Goal: Information Seeking & Learning: Learn about a topic

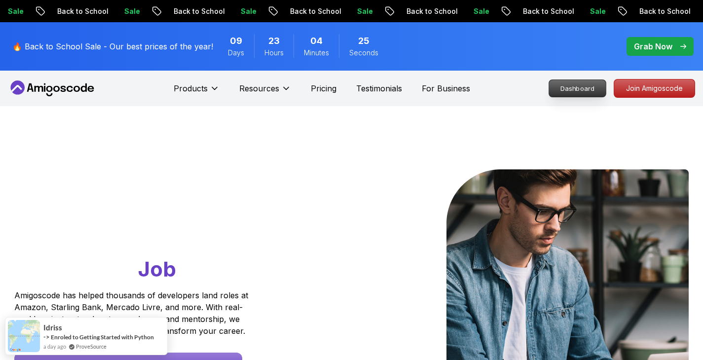
click at [578, 86] on p "Dashboard" at bounding box center [577, 88] width 57 height 17
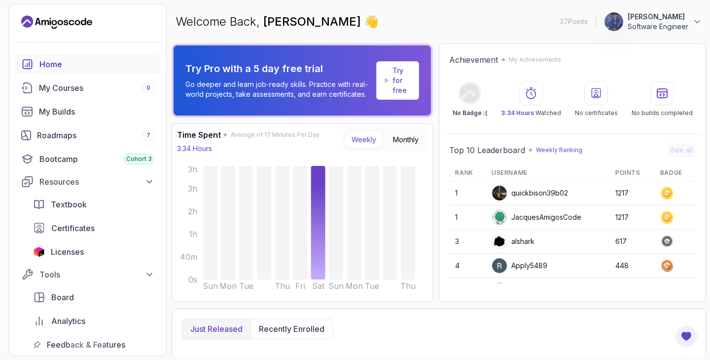
click at [689, 19] on button "[PERSON_NAME] Software Engineer" at bounding box center [653, 22] width 98 height 20
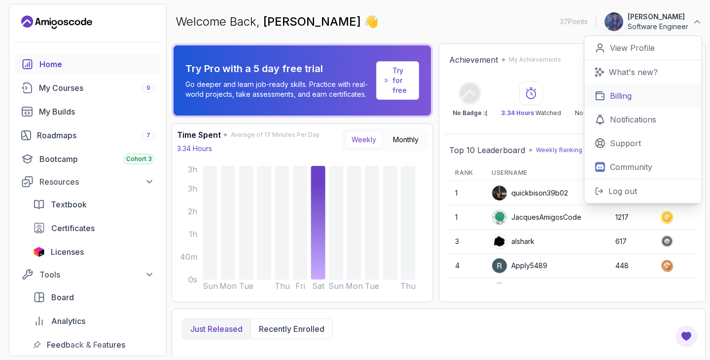
click at [638, 89] on link "Billing" at bounding box center [642, 96] width 117 height 24
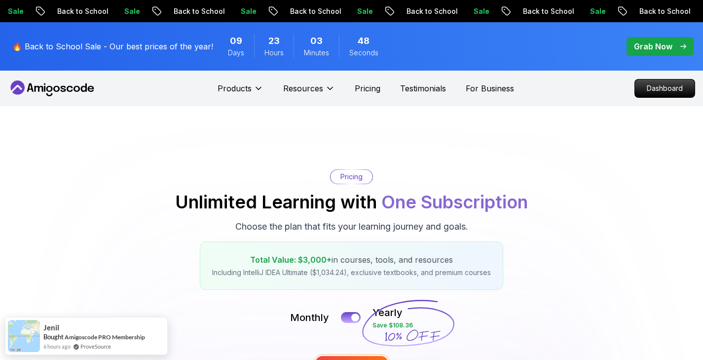
click at [638, 89] on p "Dashboard" at bounding box center [665, 88] width 60 height 18
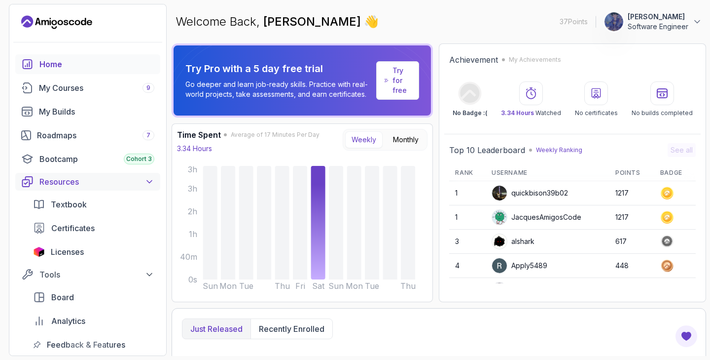
click at [151, 183] on icon at bounding box center [150, 182] width 10 height 10
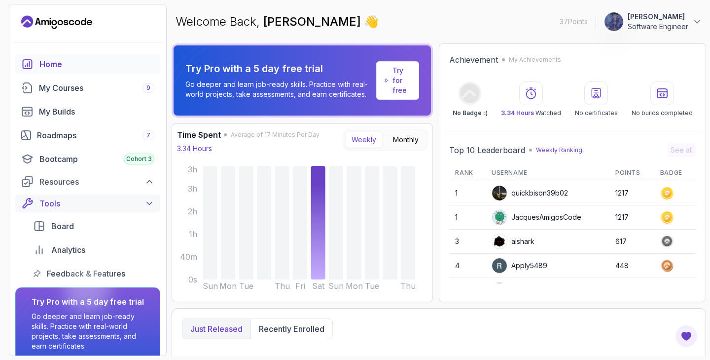
click at [150, 200] on icon at bounding box center [150, 203] width 10 height 10
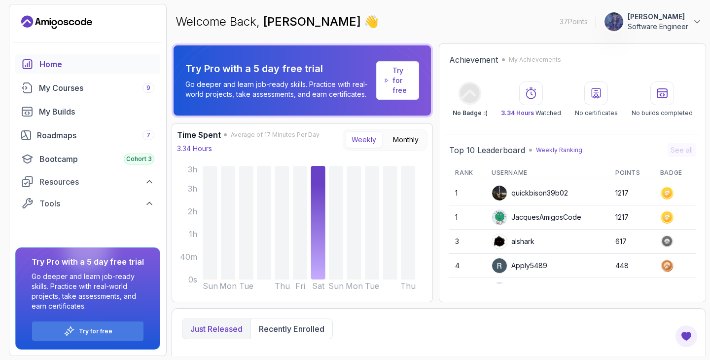
click at [692, 20] on button "[PERSON_NAME] Software Engineer" at bounding box center [653, 22] width 98 height 20
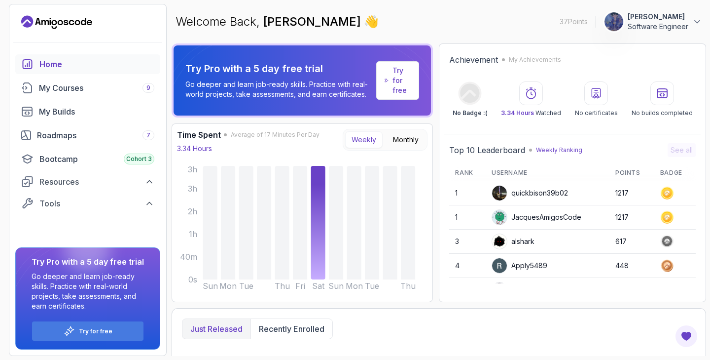
click at [688, 27] on p "Software Engineer" at bounding box center [658, 27] width 61 height 10
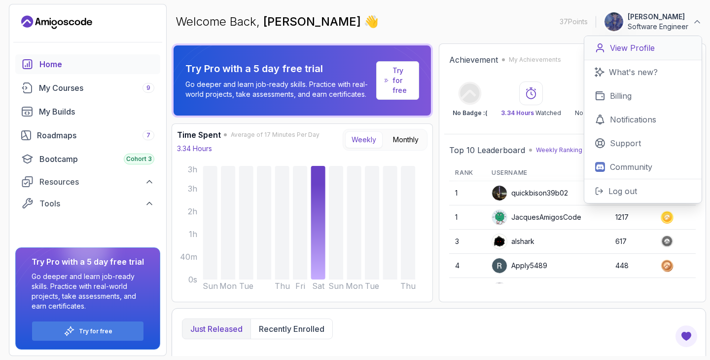
click at [625, 49] on p "View Profile" at bounding box center [632, 48] width 45 height 12
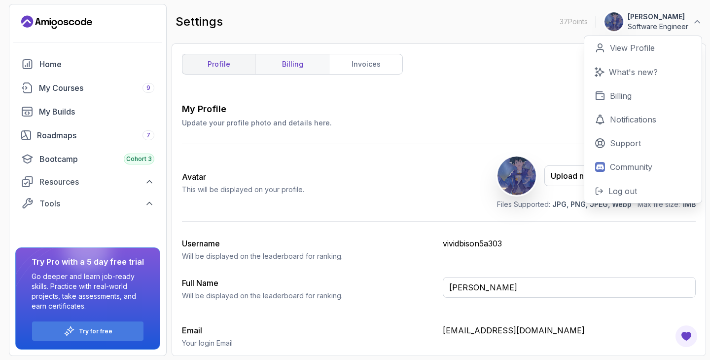
click at [292, 73] on link "billing" at bounding box center [291, 64] width 73 height 20
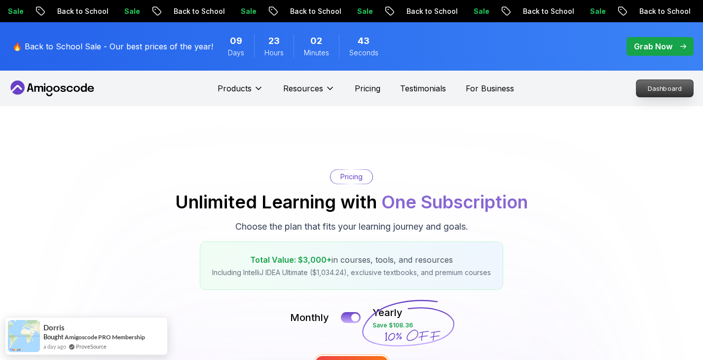
click at [656, 83] on p "Dashboard" at bounding box center [664, 88] width 57 height 17
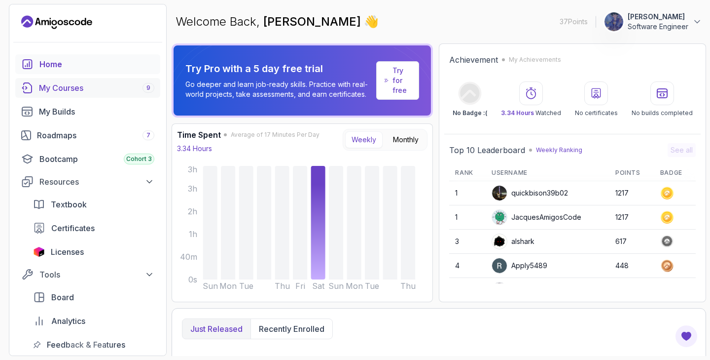
click at [80, 85] on div "My Courses 9" at bounding box center [96, 88] width 115 height 12
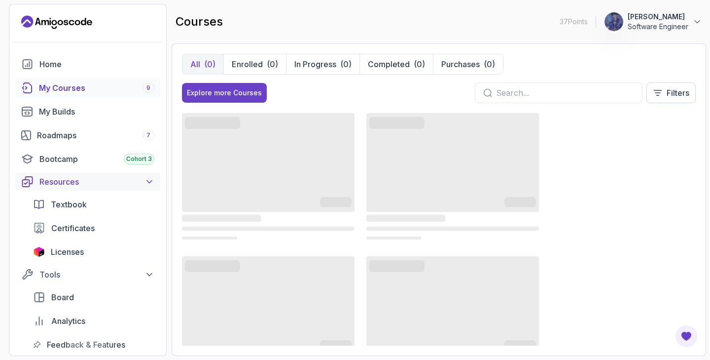
click at [146, 178] on icon at bounding box center [150, 182] width 10 height 10
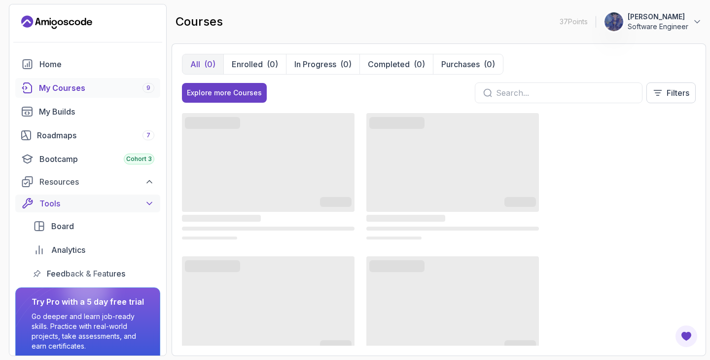
click at [152, 203] on icon at bounding box center [150, 203] width 10 height 10
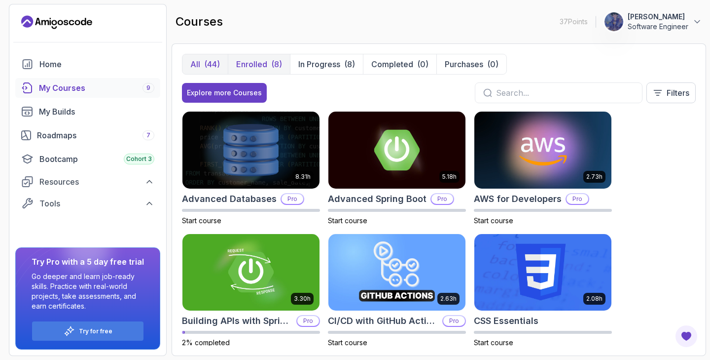
click at [258, 68] on p "Enrolled" at bounding box center [251, 64] width 31 height 12
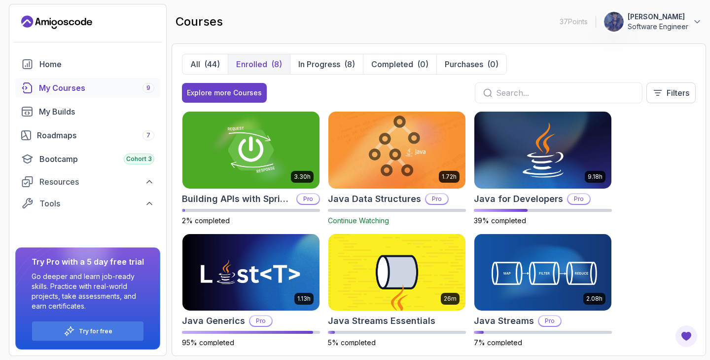
click at [617, 20] on img at bounding box center [614, 22] width 20 height 20
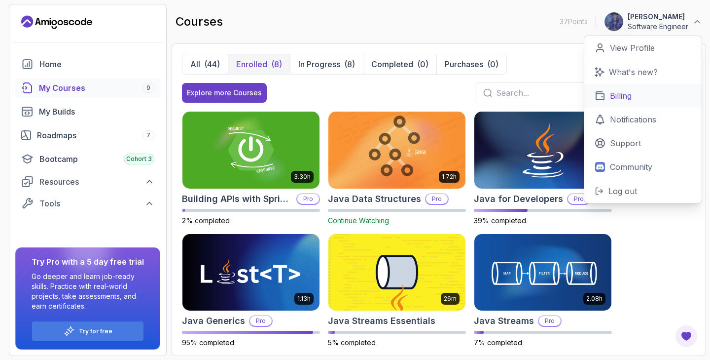
click at [631, 97] on p "Billing" at bounding box center [621, 96] width 22 height 12
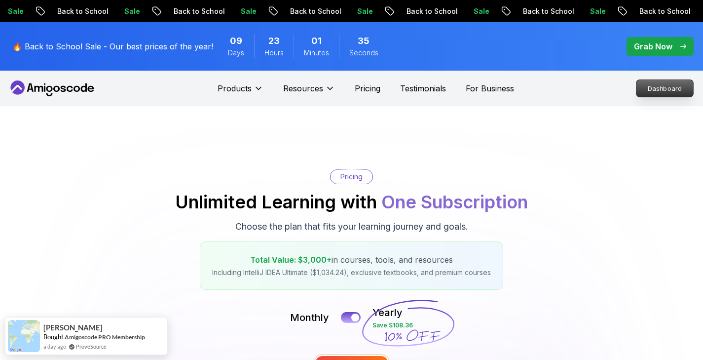
click at [652, 86] on p "Dashboard" at bounding box center [664, 88] width 57 height 17
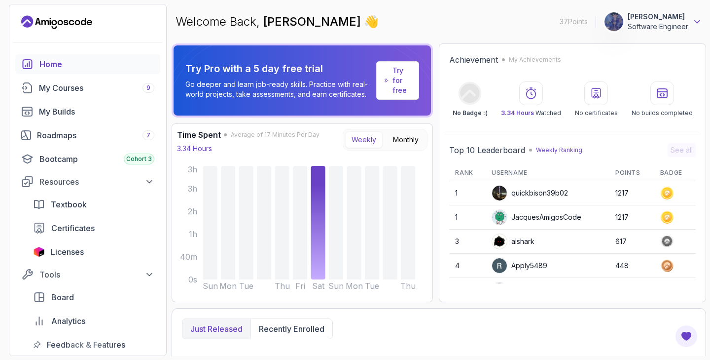
click at [696, 19] on icon at bounding box center [697, 22] width 10 height 10
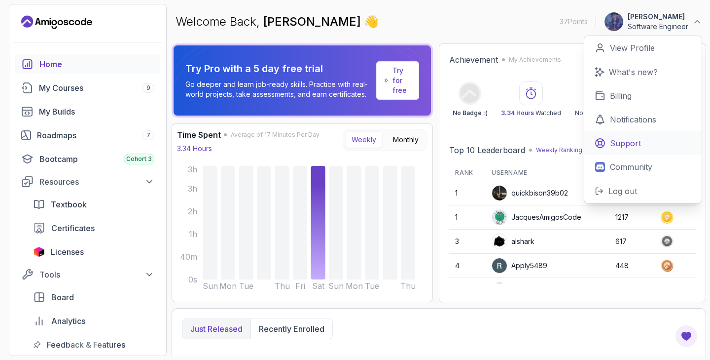
click at [620, 145] on p "Support" at bounding box center [625, 143] width 31 height 12
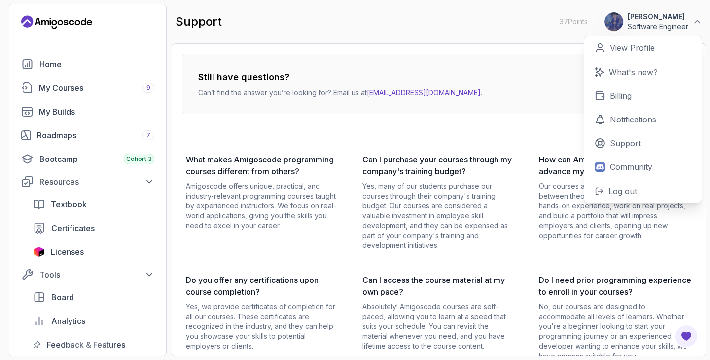
click at [483, 243] on p "Yes, many of our students purchase our courses through their company's training…" at bounding box center [439, 215] width 153 height 69
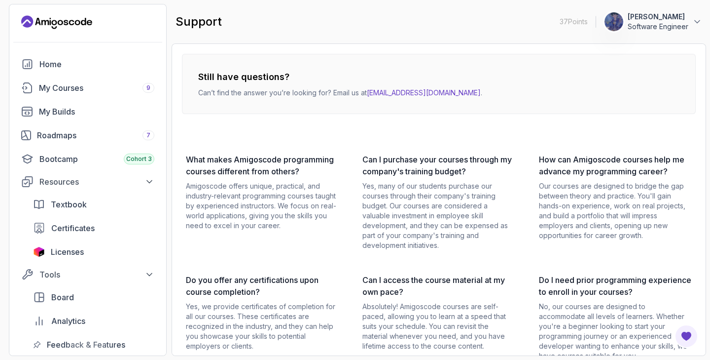
click at [678, 26] on p "Software Engineer" at bounding box center [658, 27] width 61 height 10
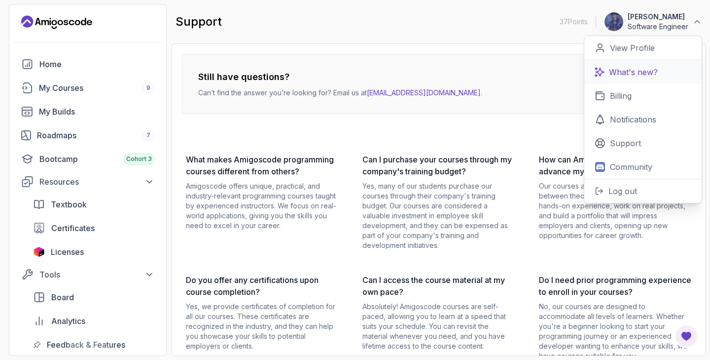
click at [636, 68] on p "What's new?" at bounding box center [633, 72] width 49 height 12
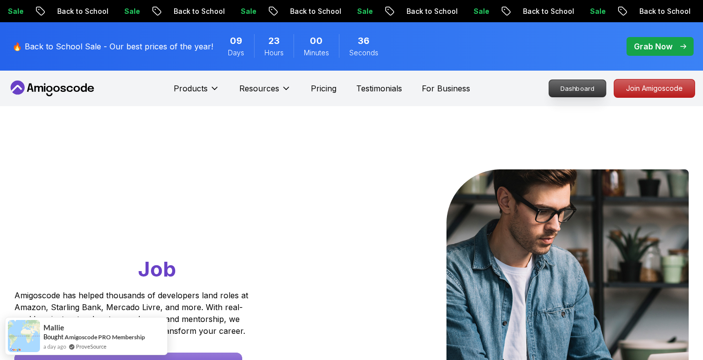
click at [587, 86] on p "Dashboard" at bounding box center [577, 88] width 57 height 17
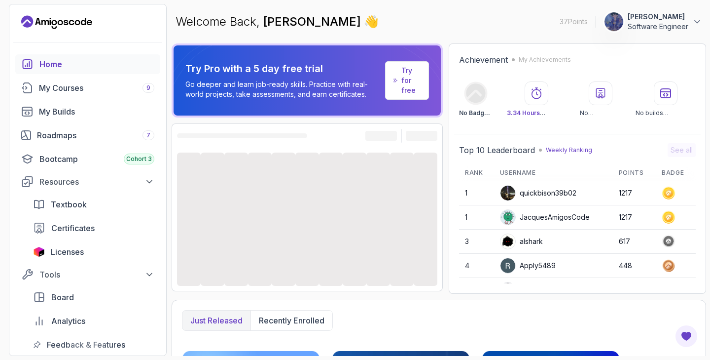
click at [674, 25] on p "Software Engineer" at bounding box center [658, 27] width 61 height 10
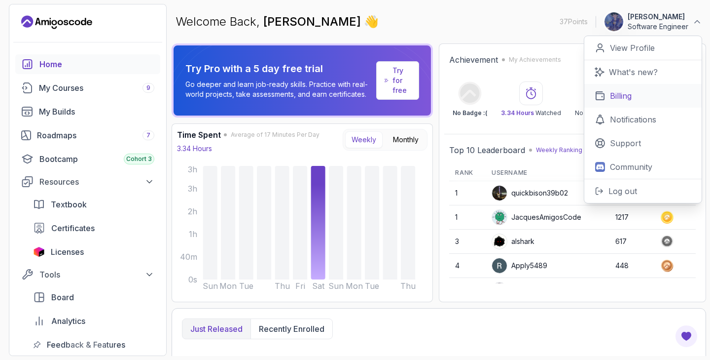
click at [619, 96] on p "Billing" at bounding box center [621, 96] width 22 height 12
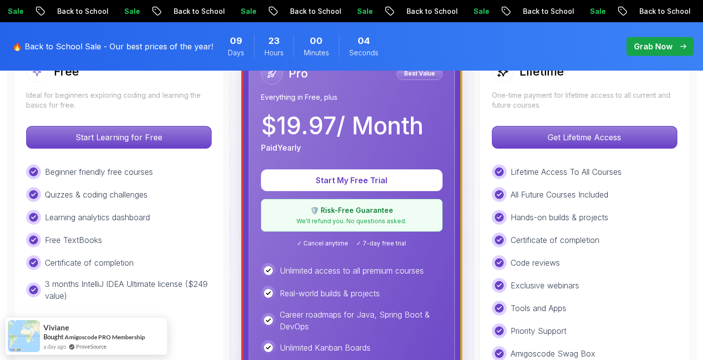
scroll to position [316, 0]
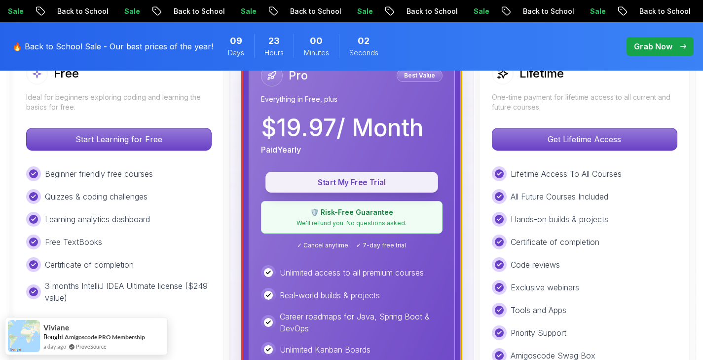
click at [307, 176] on button "Start My Free Trial" at bounding box center [351, 182] width 173 height 21
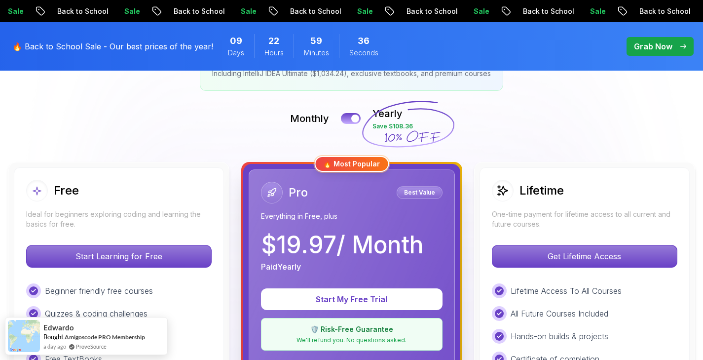
scroll to position [197, 0]
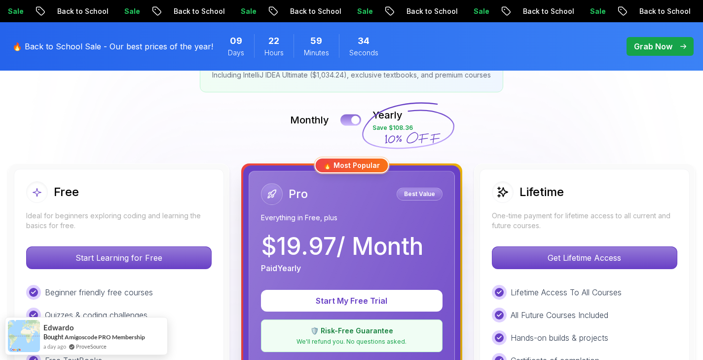
click at [345, 120] on button at bounding box center [350, 119] width 21 height 11
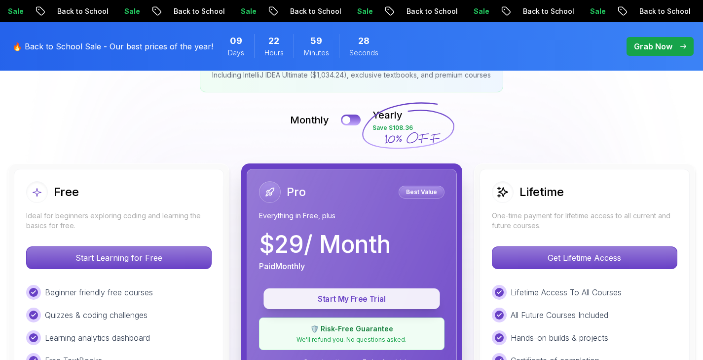
click at [314, 300] on p "Start My Free Trial" at bounding box center [352, 298] width 154 height 11
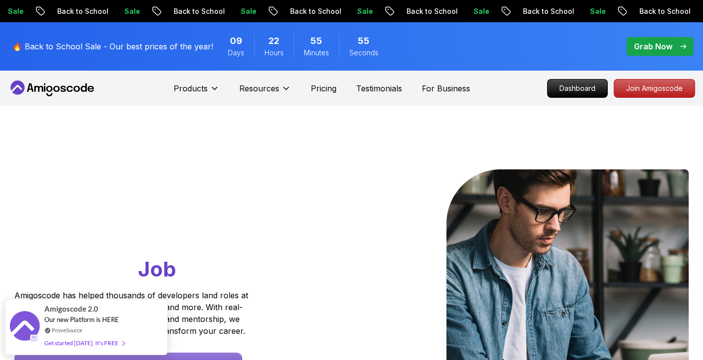
click at [406, 148] on div "Go From Learning to Hired: Master Java, Spring Boot & Cloud Skills That Get You…" at bounding box center [351, 348] width 691 height 485
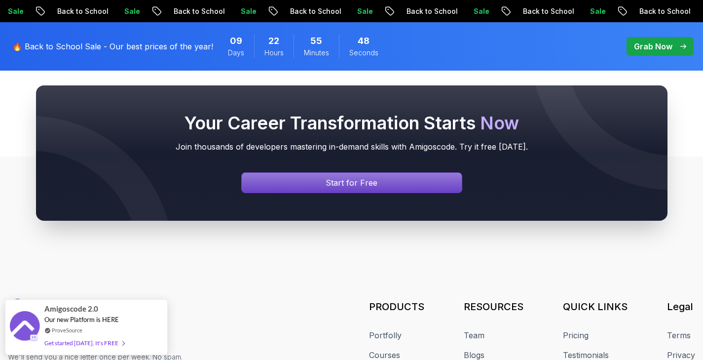
scroll to position [3844, 0]
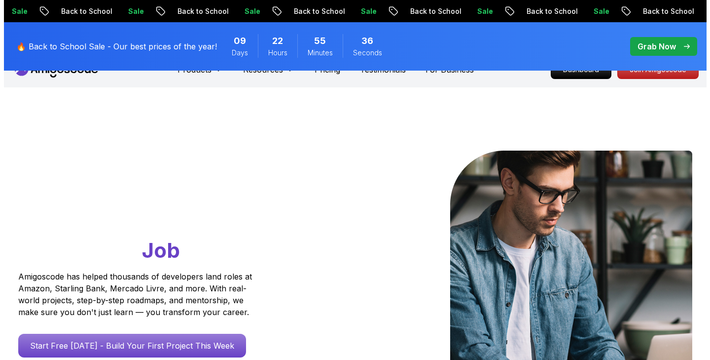
scroll to position [0, 0]
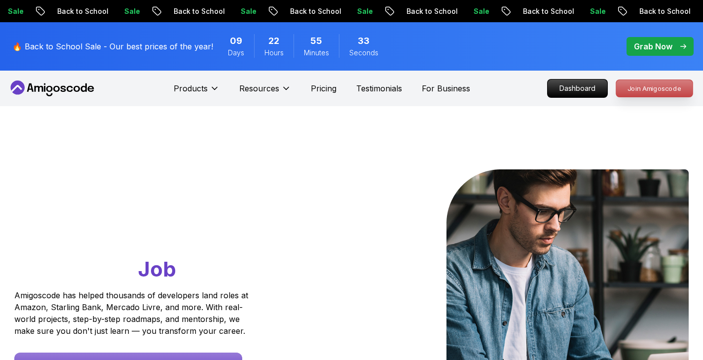
click at [618, 90] on p "Join Amigoscode" at bounding box center [654, 88] width 76 height 17
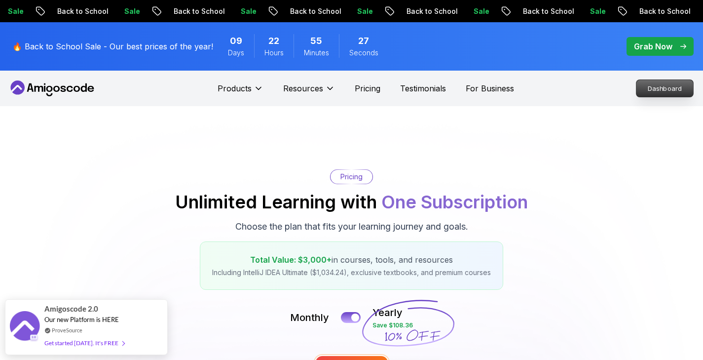
click at [649, 82] on p "Dashboard" at bounding box center [664, 88] width 57 height 17
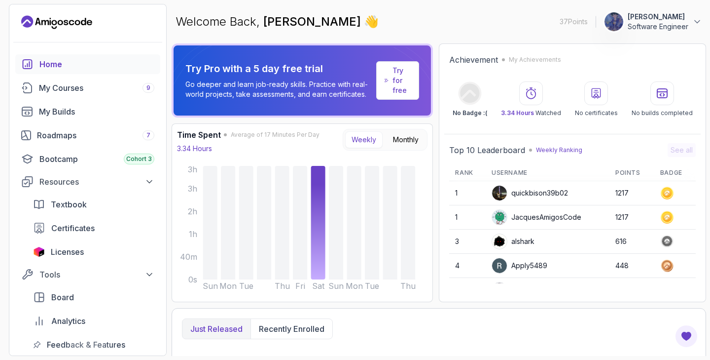
click at [685, 19] on p "[PERSON_NAME]" at bounding box center [658, 17] width 61 height 10
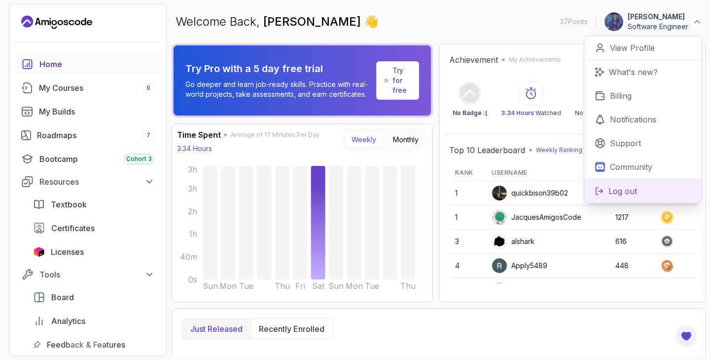
click at [649, 182] on button "Log out" at bounding box center [642, 191] width 117 height 24
click at [618, 188] on p "Log out" at bounding box center [623, 191] width 29 height 12
click at [602, 99] on icon at bounding box center [600, 96] width 8 height 8
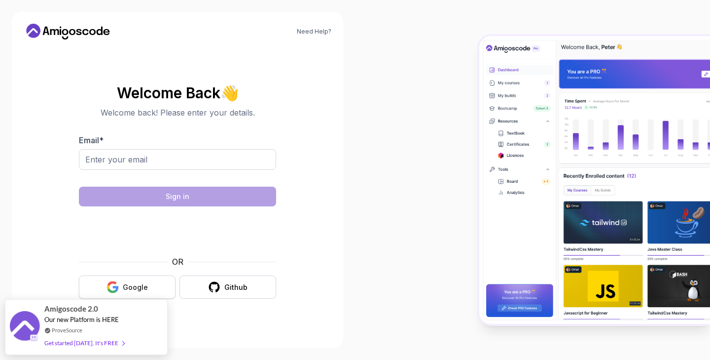
click at [122, 284] on button "Google" at bounding box center [127, 286] width 97 height 23
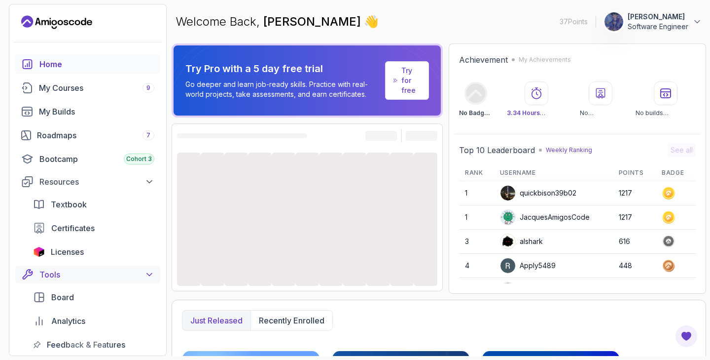
click at [145, 272] on icon at bounding box center [150, 274] width 10 height 10
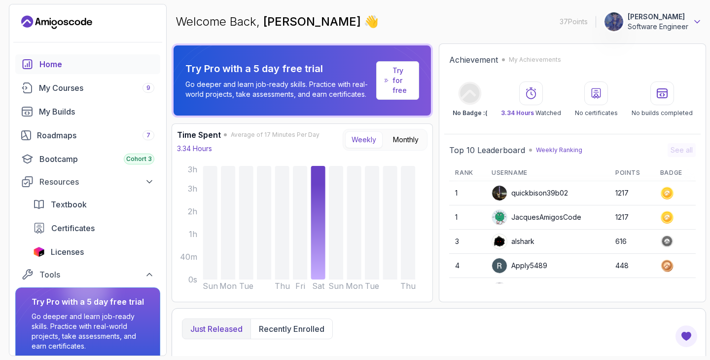
click at [693, 20] on icon at bounding box center [697, 22] width 10 height 10
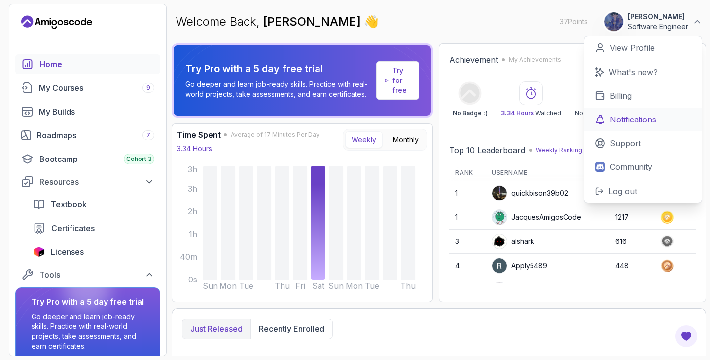
click at [624, 124] on p "Notifications" at bounding box center [633, 119] width 46 height 12
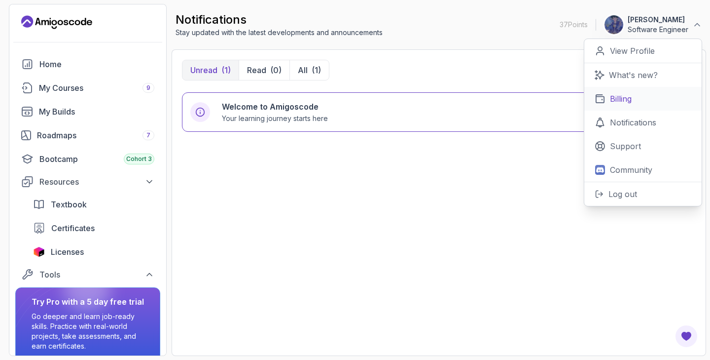
click at [609, 95] on link "Billing" at bounding box center [642, 99] width 117 height 24
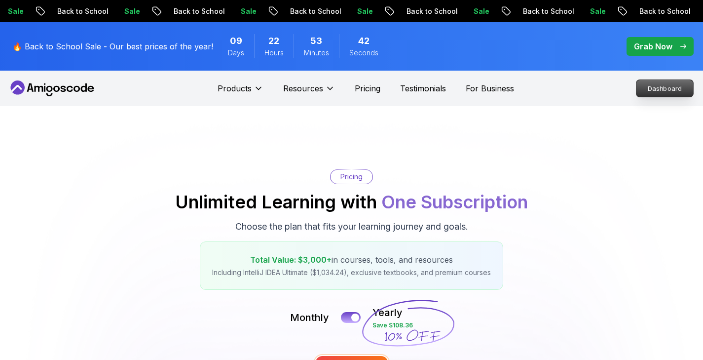
click at [665, 87] on p "Dashboard" at bounding box center [664, 88] width 57 height 17
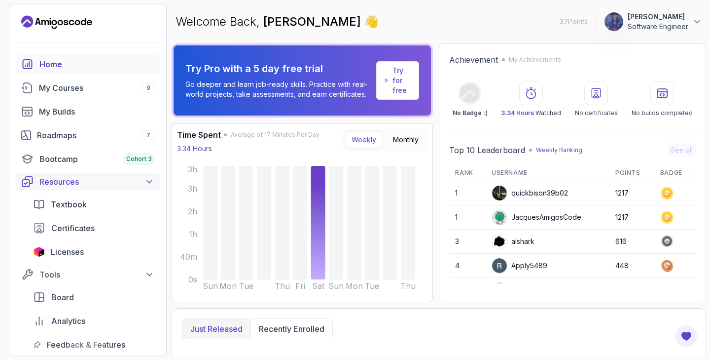
click at [148, 178] on icon at bounding box center [150, 182] width 10 height 10
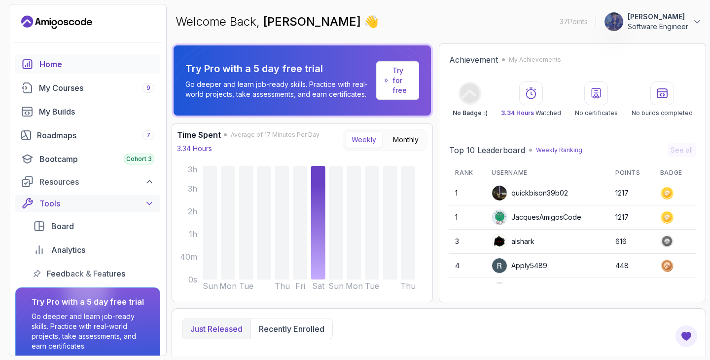
click at [146, 200] on icon at bounding box center [150, 203] width 10 height 10
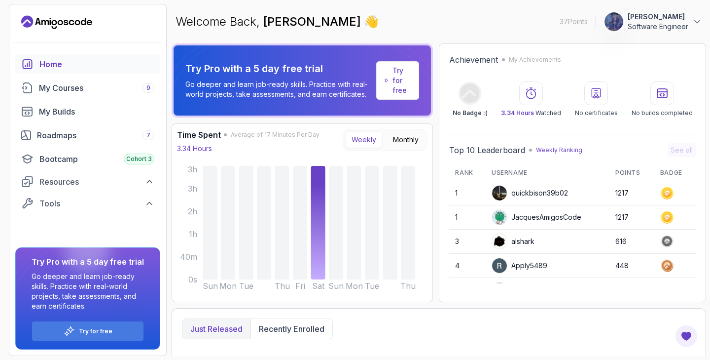
click at [405, 10] on div "Welcome Back, [PERSON_NAME] 👋 37 Points 1 [PERSON_NAME] Software Engineer" at bounding box center [439, 22] width 535 height 36
click at [636, 32] on div "Welcome Back, [PERSON_NAME] 👋 37 Points 1 [PERSON_NAME] Software Engineer" at bounding box center [439, 22] width 535 height 36
click at [664, 22] on p "Software Engineer" at bounding box center [658, 27] width 61 height 10
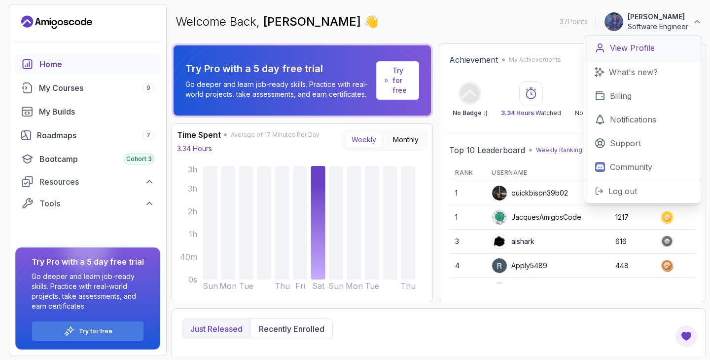
click at [629, 50] on p "View Profile" at bounding box center [632, 48] width 45 height 12
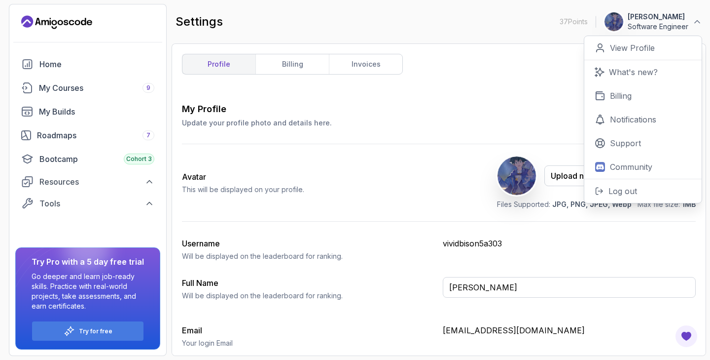
click at [520, 107] on div "My Profile Update your profile photo and details here. Save" at bounding box center [439, 115] width 514 height 26
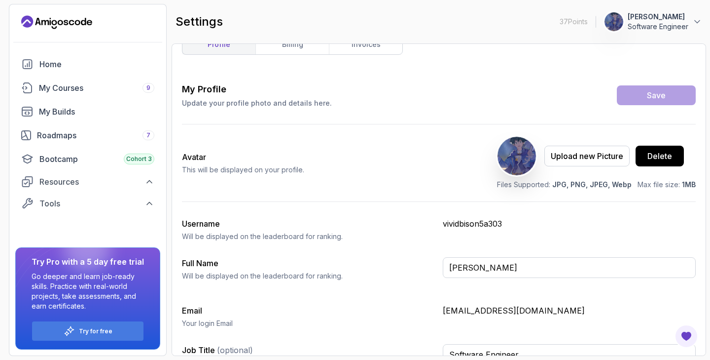
scroll to position [40, 0]
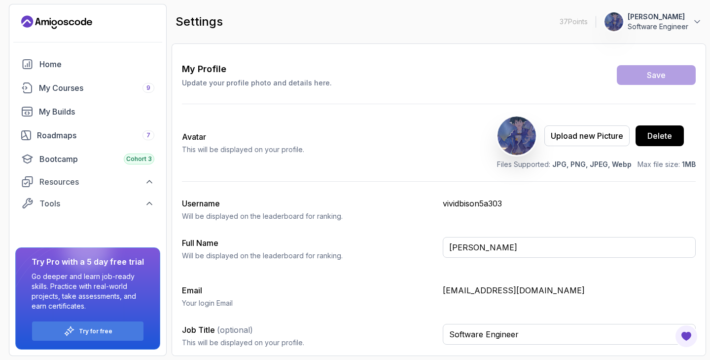
click at [450, 92] on div "My Profile Update your profile photo and details here. Save Avatar This will be…" at bounding box center [439, 208] width 514 height 293
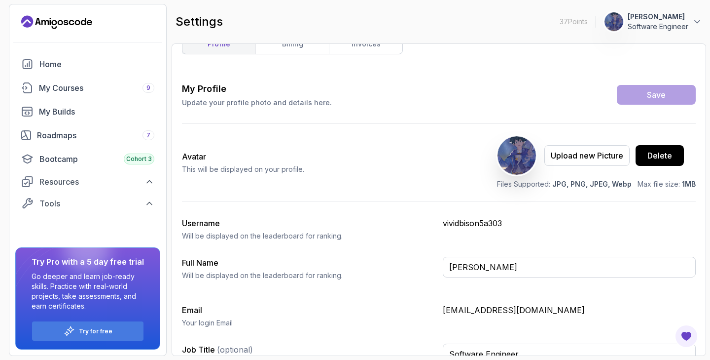
scroll to position [0, 0]
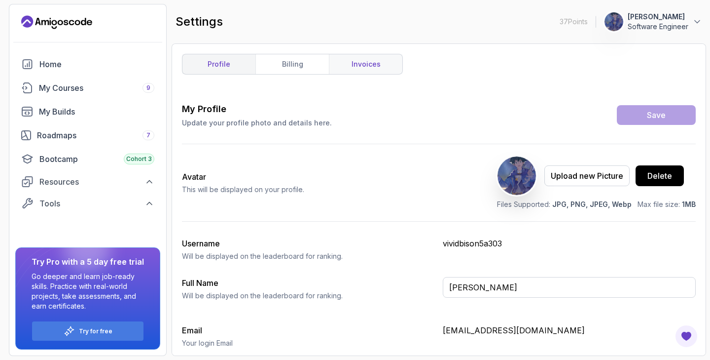
click at [384, 59] on link "invoices" at bounding box center [365, 64] width 73 height 20
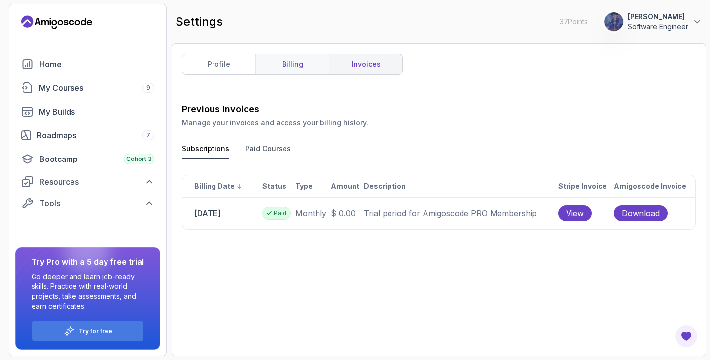
click at [292, 60] on link "billing" at bounding box center [291, 64] width 73 height 20
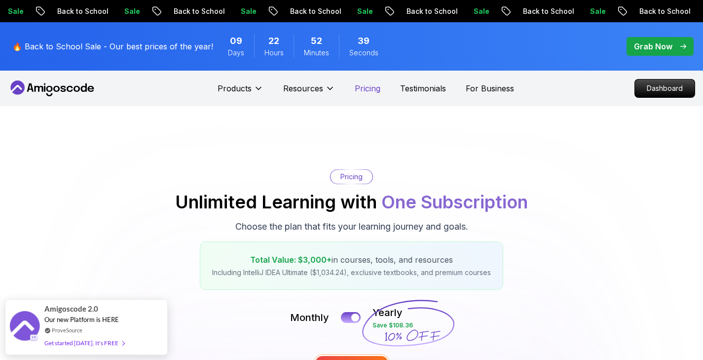
click at [360, 83] on p "Pricing" at bounding box center [368, 88] width 26 height 12
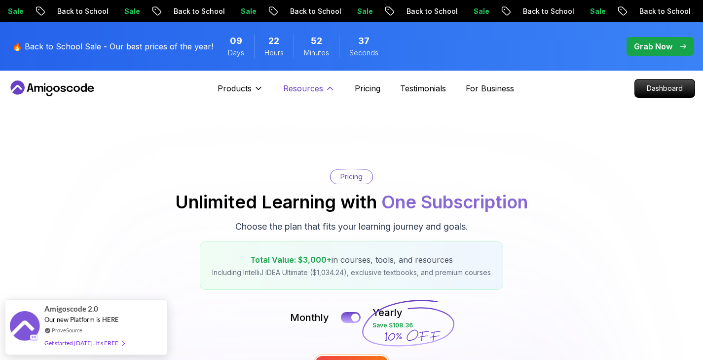
click at [316, 83] on p "Resources" at bounding box center [303, 88] width 40 height 12
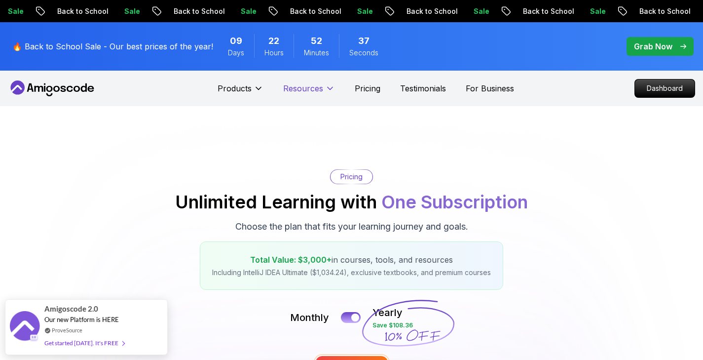
click at [316, 83] on p "Resources" at bounding box center [303, 88] width 40 height 12
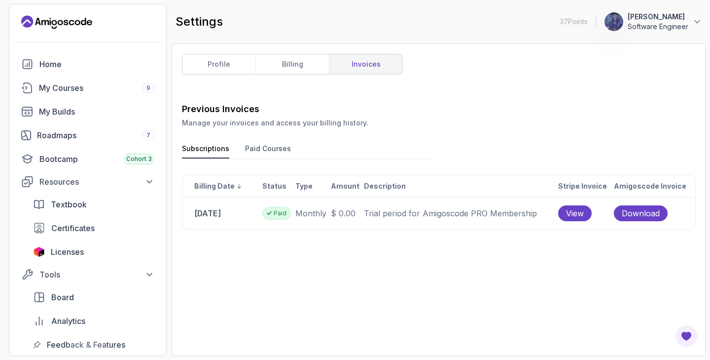
click at [251, 146] on button "Paid Courses" at bounding box center [268, 151] width 46 height 15
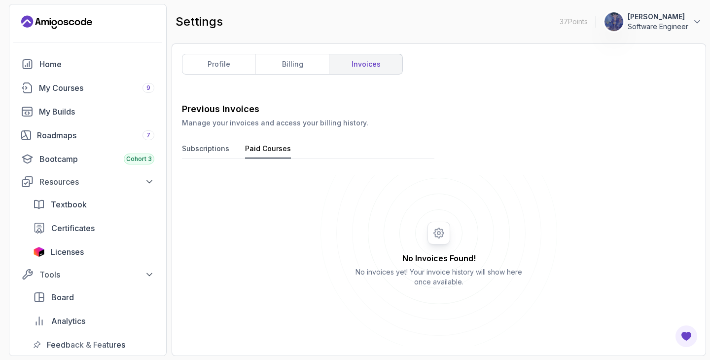
click at [215, 149] on button "Subscriptions" at bounding box center [205, 151] width 47 height 15
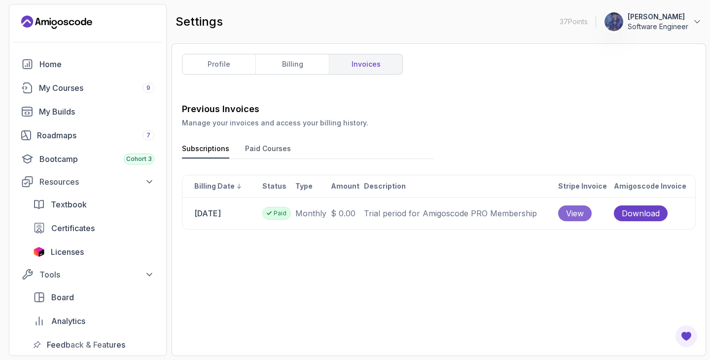
click at [584, 215] on span "View" at bounding box center [575, 213] width 18 height 12
click at [234, 56] on link "profile" at bounding box center [218, 64] width 73 height 20
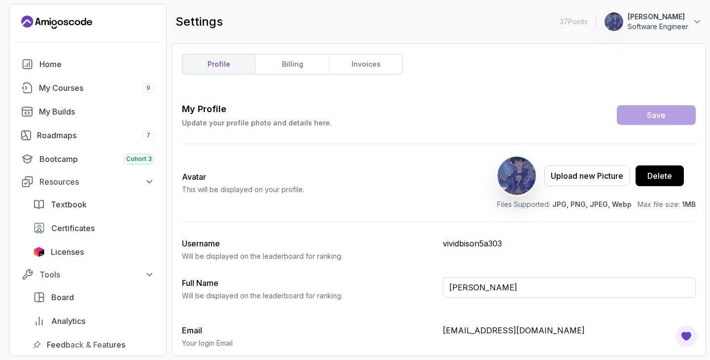
click at [326, 99] on div "profile billing invoices My Profile Update your profile photo and details here.…" at bounding box center [439, 200] width 514 height 292
click at [693, 27] on button "[PERSON_NAME] Software Engineer" at bounding box center [653, 22] width 98 height 20
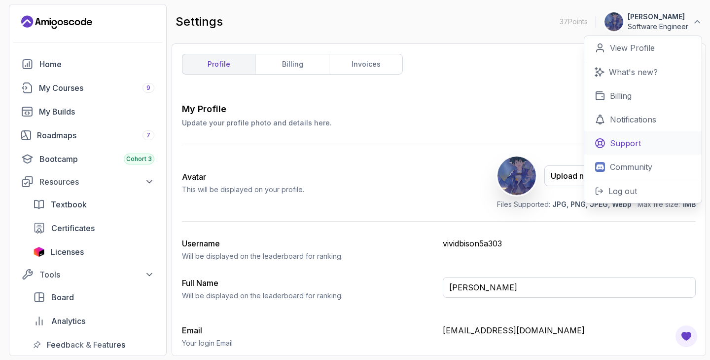
click at [634, 146] on p "Support" at bounding box center [625, 143] width 31 height 12
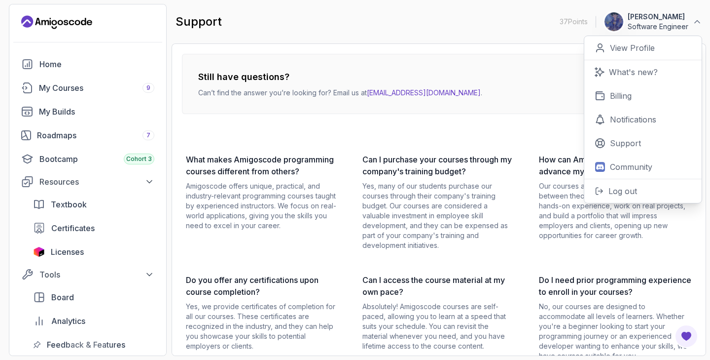
click at [502, 144] on div "Still have questions? Can’t find the answer you’re looking for? Email us at [EM…" at bounding box center [439, 267] width 514 height 427
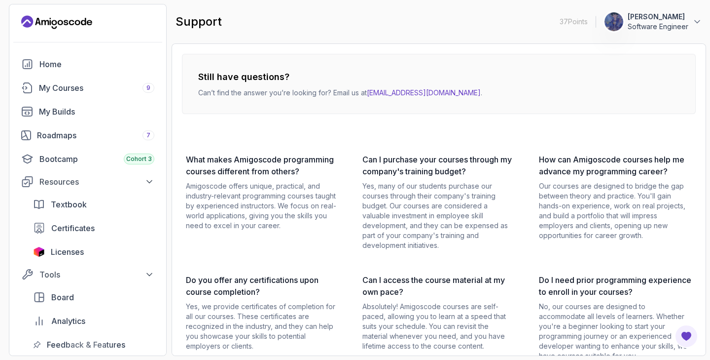
click at [664, 32] on div "support 37 Points 1 [PERSON_NAME] Software Engineer" at bounding box center [439, 22] width 535 height 36
click at [663, 25] on p "Software Engineer" at bounding box center [658, 27] width 61 height 10
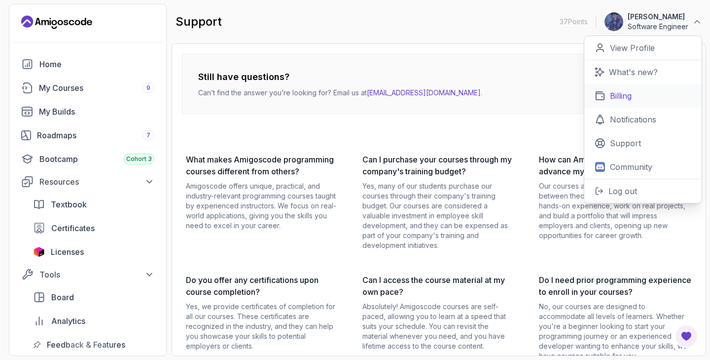
click at [614, 95] on p "Billing" at bounding box center [621, 96] width 22 height 12
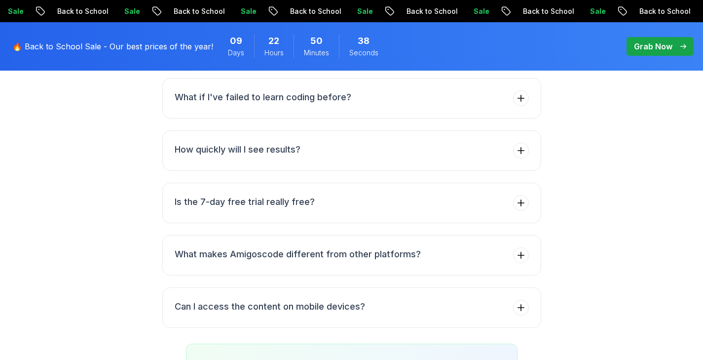
scroll to position [3743, 0]
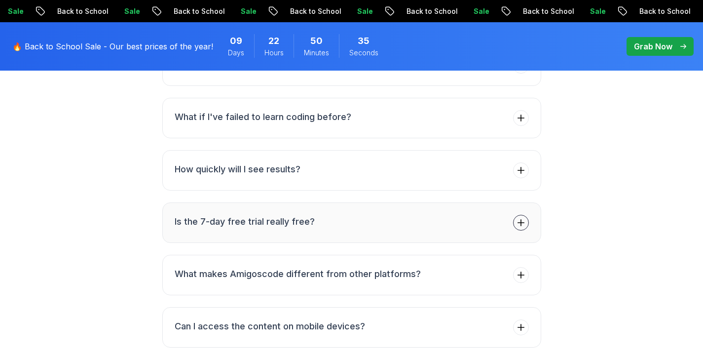
click at [510, 202] on button "Is the 7-day free trial really free?" at bounding box center [351, 222] width 379 height 40
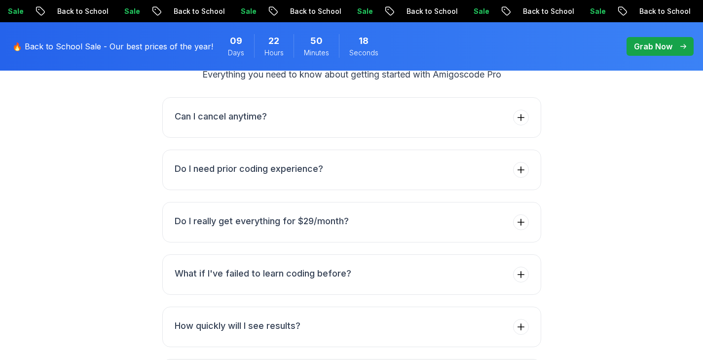
scroll to position [3545, 0]
click at [510, 203] on button "Do I really get everything for $29/month?" at bounding box center [351, 223] width 379 height 40
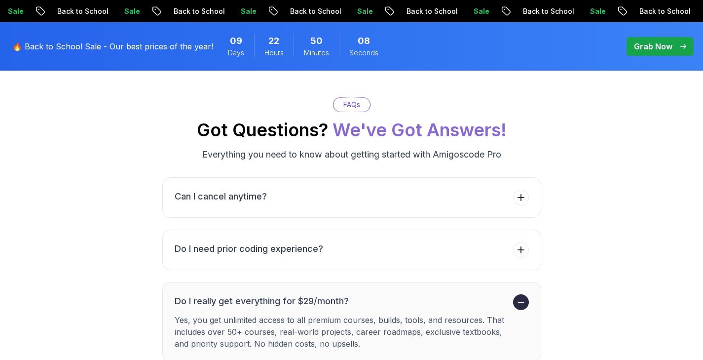
scroll to position [3466, 0]
click at [510, 186] on button "Can I cancel anytime?" at bounding box center [351, 198] width 379 height 40
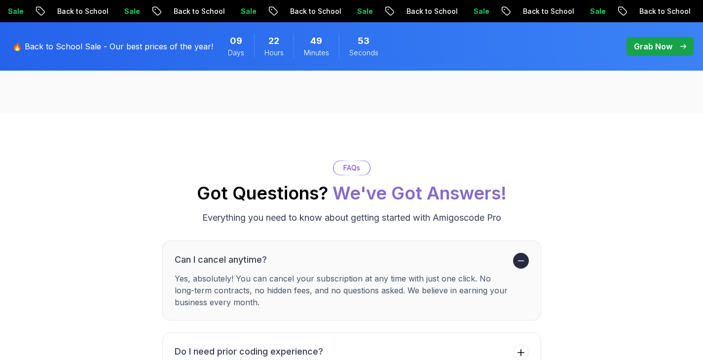
scroll to position [3388, 0]
